Goal: Task Accomplishment & Management: Manage account settings

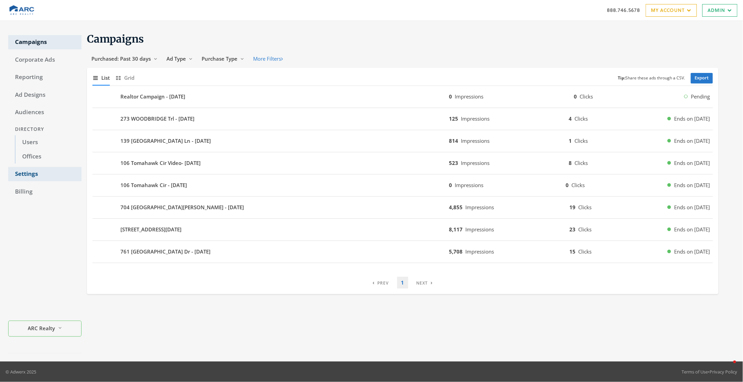
click at [30, 172] on link "Settings" at bounding box center [44, 174] width 73 height 14
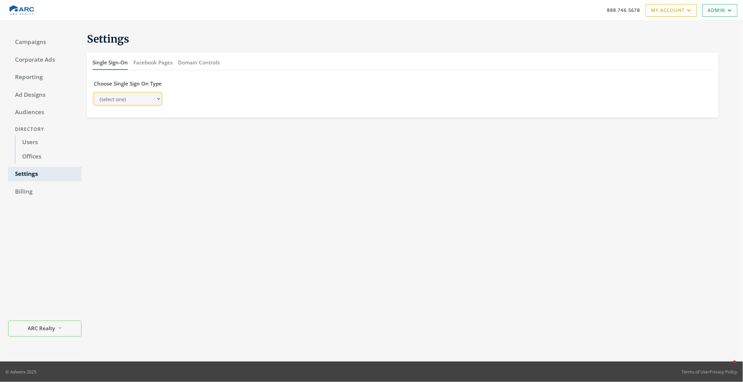
click at [150, 98] on select "(select one)" at bounding box center [128, 99] width 68 height 13
click at [227, 129] on div "Settings Single Sign-On Facebook Pages Domain Controls Choose Single Sign On Ty…" at bounding box center [407, 191] width 653 height 325
click at [150, 94] on select "(select one)" at bounding box center [128, 99] width 68 height 13
drag, startPoint x: 163, startPoint y: 199, endPoint x: 164, endPoint y: 195, distance: 4.0
click at [163, 199] on div "Settings Single Sign-On Facebook Pages Domain Controls Choose Single Sign On Ty…" at bounding box center [407, 191] width 653 height 325
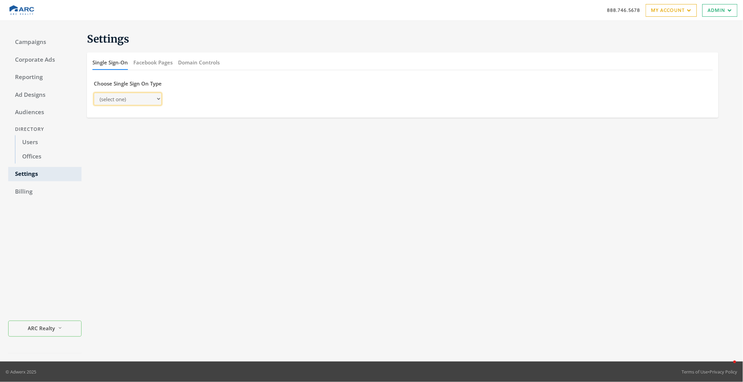
click at [134, 94] on select "(select one)" at bounding box center [128, 99] width 68 height 13
click at [181, 235] on div "Settings Single Sign-On Facebook Pages Domain Controls Choose Single Sign On Ty…" at bounding box center [407, 191] width 653 height 325
select select "[PERSON_NAME]"
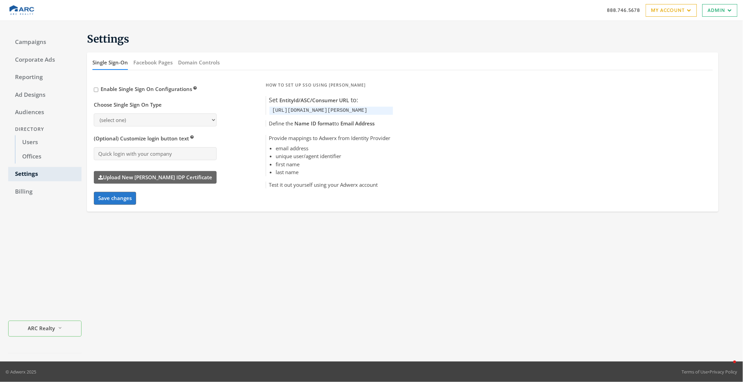
click at [239, 253] on div "Settings Single Sign-On Facebook Pages Domain Controls Enable Single Sign On Co…" at bounding box center [407, 191] width 653 height 325
click at [184, 115] on select "(select one) saml adwerx moxiworks oauth_with_jwt" at bounding box center [155, 120] width 123 height 13
click at [336, 303] on div "Settings Single Sign-On Facebook Pages Domain Controls Enable Single Sign On Co…" at bounding box center [407, 191] width 653 height 325
select select "[PERSON_NAME]"
